Goal: Information Seeking & Learning: Learn about a topic

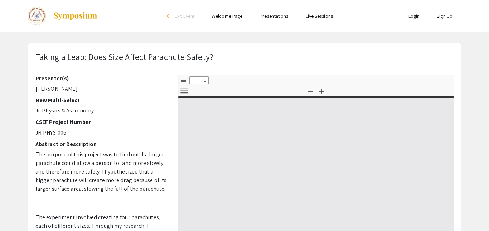
select select "custom"
type input "0"
select select "auto"
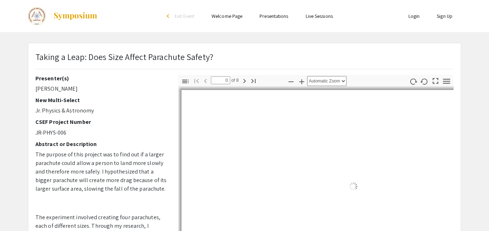
type input "1"
select select "auto"
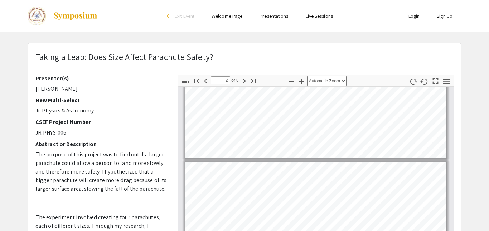
scroll to position [72, 0]
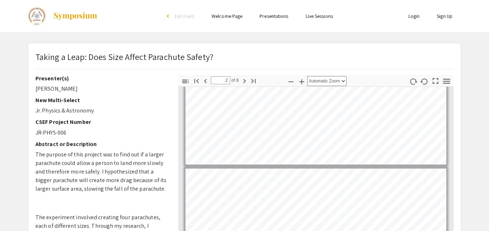
type input "1"
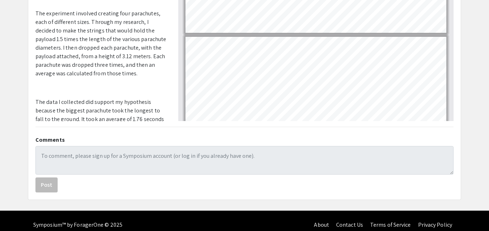
scroll to position [212, 0]
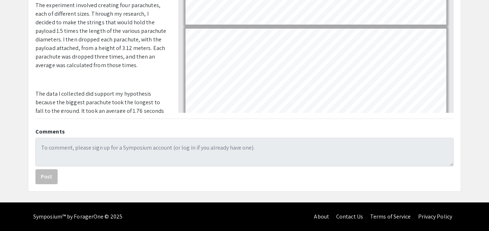
click at [5, 82] on app-presentation "Taking a Leap: Does Size Affect Parachute Safety? Presenter(s) Alexander Knight…" at bounding box center [244, 11] width 489 height 362
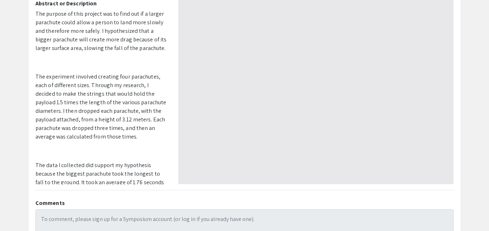
select select "custom"
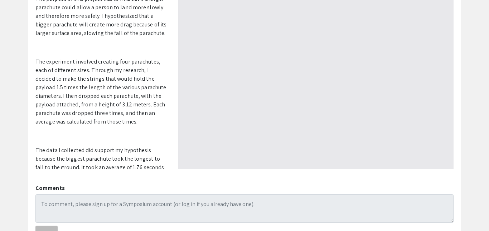
scroll to position [212, 0]
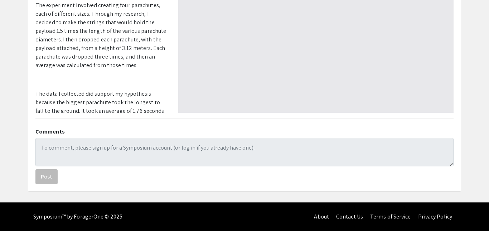
type input "0"
select select "auto"
type input "1"
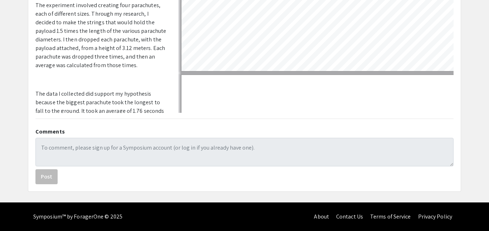
select select "auto"
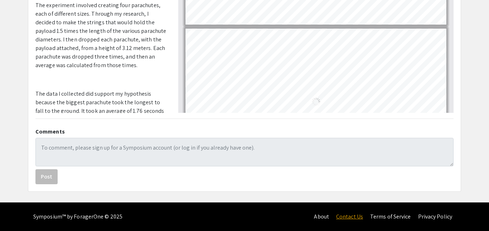
scroll to position [1, 0]
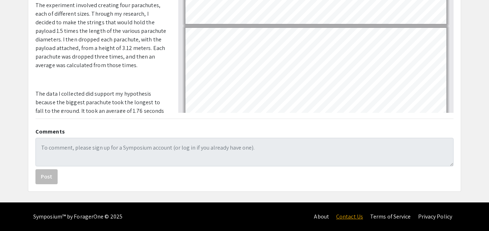
click at [350, 219] on link "Contact Us" at bounding box center [349, 217] width 27 height 8
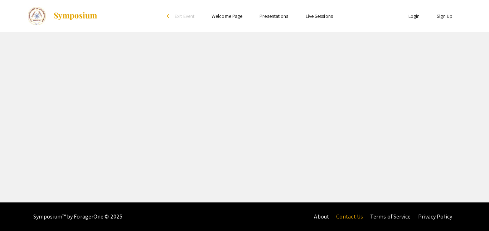
select select "custom"
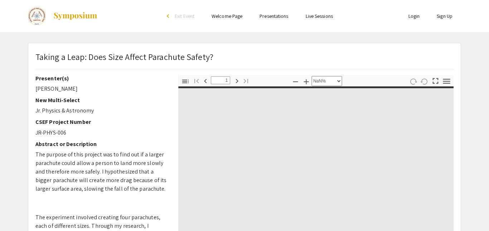
scroll to position [1, 0]
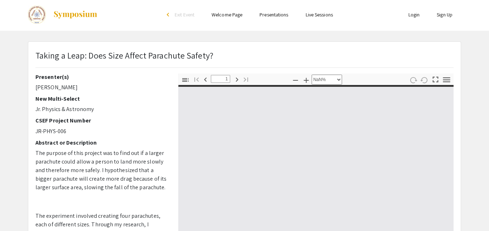
type input "0"
select select "auto"
type input "1"
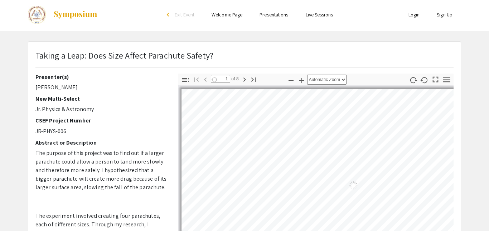
select select "auto"
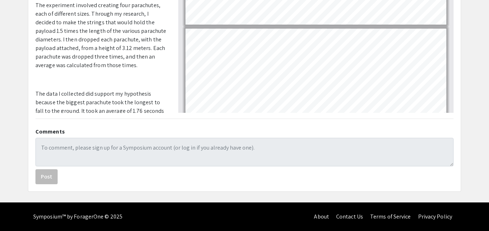
scroll to position [0, 0]
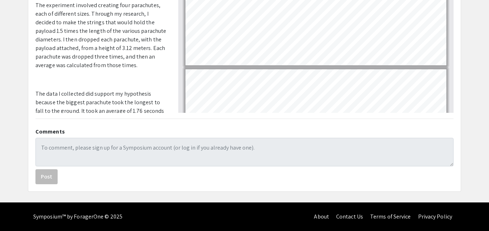
type input "8"
